Goal: Task Accomplishment & Management: Manage account settings

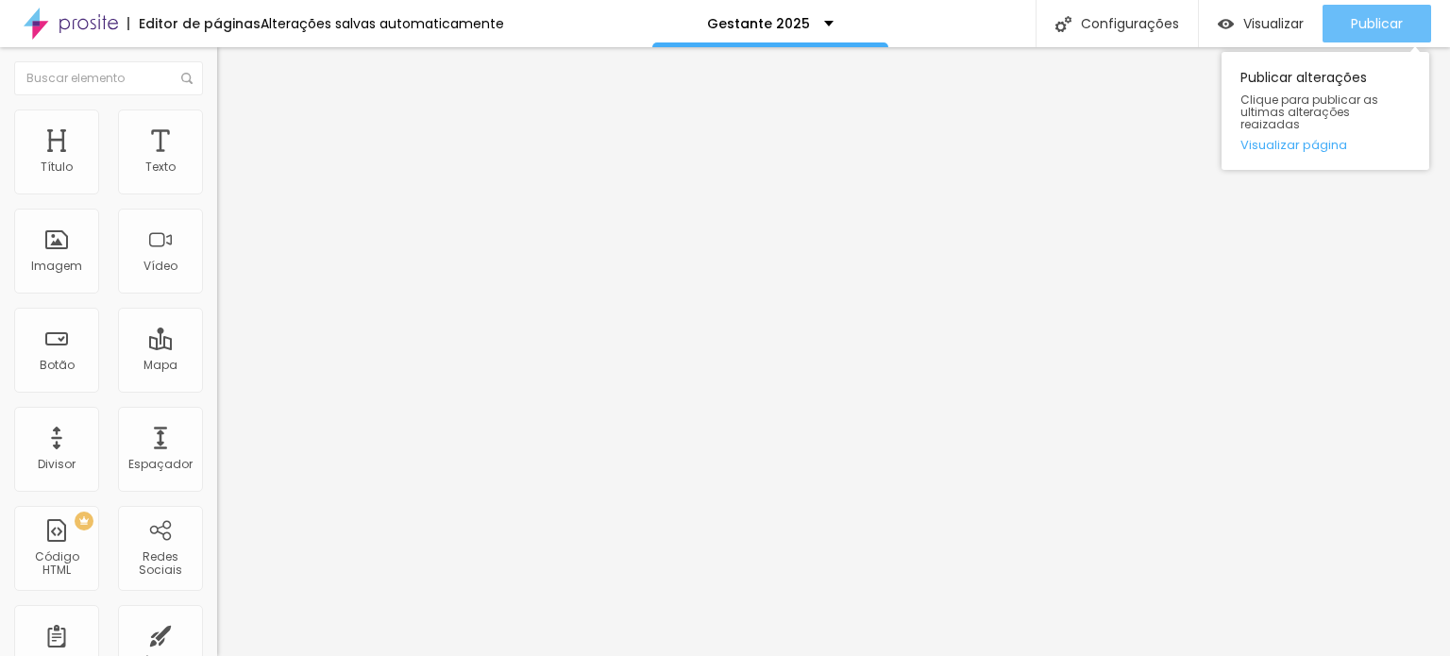
click at [1374, 17] on span "Publicar" at bounding box center [1377, 23] width 52 height 15
click at [1395, 33] on div "Publicar" at bounding box center [1377, 24] width 52 height 38
click at [1373, 28] on span "Publicar" at bounding box center [1377, 23] width 52 height 15
click at [1374, 23] on span "Publicar" at bounding box center [1377, 23] width 52 height 15
click at [1352, 33] on div "Publicar" at bounding box center [1377, 24] width 52 height 38
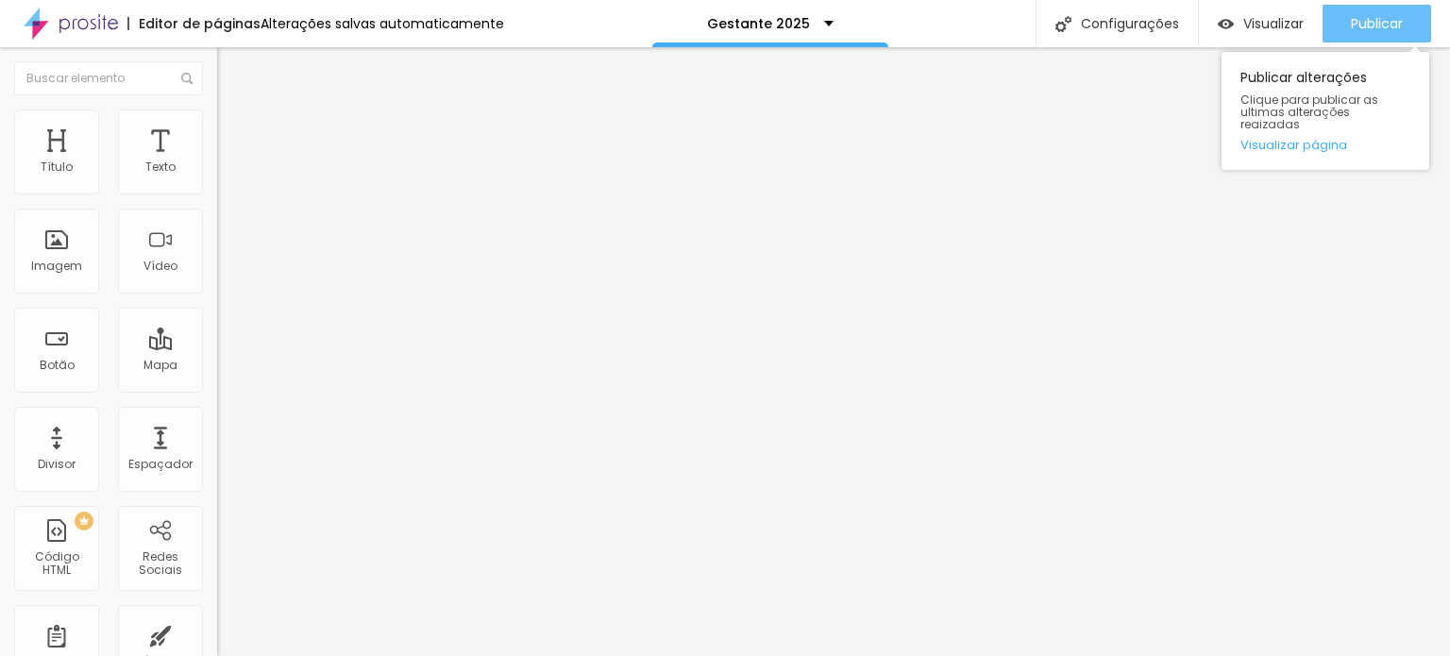
click at [1416, 20] on button "Publicar" at bounding box center [1376, 24] width 109 height 38
